Goal: Entertainment & Leisure: Consume media (video, audio)

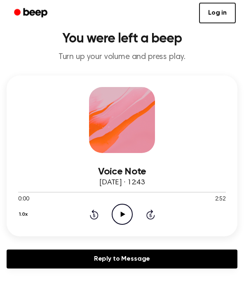
scroll to position [23, 0]
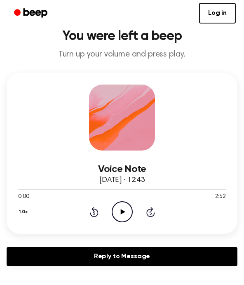
click at [124, 207] on icon "Play Audio" at bounding box center [122, 211] width 21 height 21
click at [98, 213] on icon at bounding box center [94, 212] width 9 height 10
click at [95, 216] on icon at bounding box center [94, 212] width 9 height 10
click at [90, 215] on icon "Rewind 5 seconds" at bounding box center [93, 211] width 9 height 11
click at [79, 208] on div "1.0x Rewind 5 seconds Pause Audio Skip 5 seconds" at bounding box center [122, 211] width 208 height 21
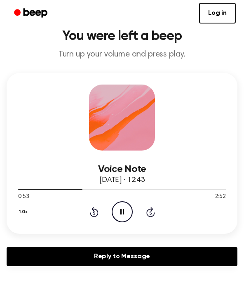
click at [94, 213] on icon "Rewind 5 seconds" at bounding box center [93, 211] width 9 height 11
click at [96, 212] on icon "Rewind 5 seconds" at bounding box center [93, 211] width 9 height 11
click at [93, 211] on icon "Rewind 5 seconds" at bounding box center [93, 211] width 9 height 11
click at [92, 210] on icon "Rewind 5 seconds" at bounding box center [93, 211] width 9 height 11
click at [96, 215] on icon at bounding box center [94, 212] width 9 height 10
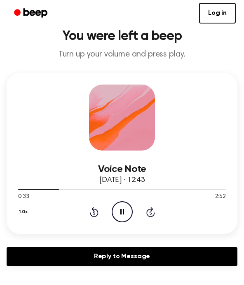
click at [93, 214] on icon at bounding box center [94, 212] width 2 height 3
click at [92, 212] on icon "Rewind 5 seconds" at bounding box center [93, 211] width 9 height 11
click at [124, 213] on icon "Pause Audio" at bounding box center [122, 211] width 21 height 21
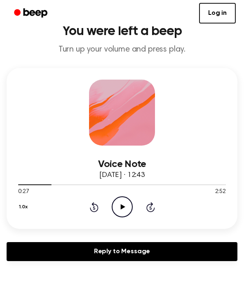
scroll to position [33, 0]
